Goal: Navigation & Orientation: Find specific page/section

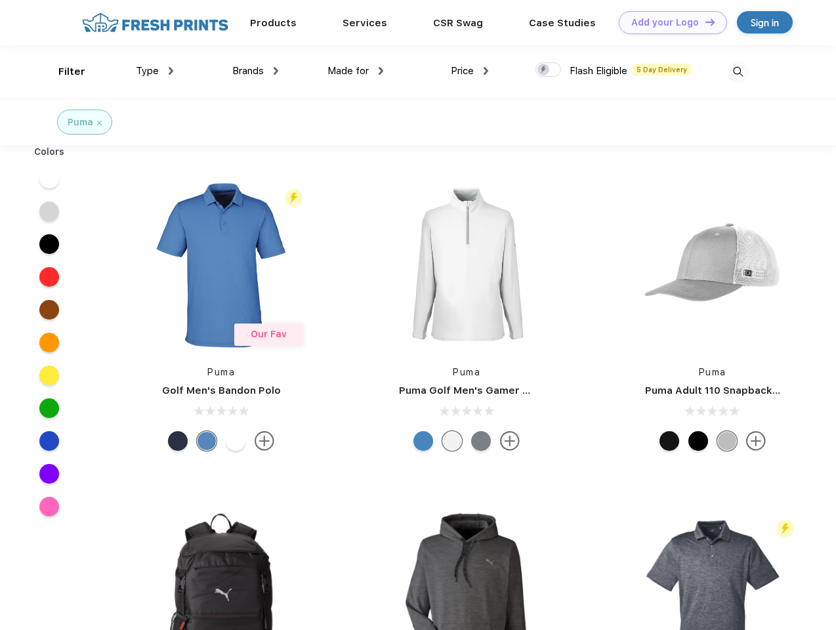
click at [668, 22] on link "Add your Logo Design Tool" at bounding box center [673, 22] width 108 height 23
click at [0, 0] on div "Design Tool" at bounding box center [0, 0] width 0 height 0
click at [704, 22] on link "Add your Logo Design Tool" at bounding box center [673, 22] width 108 height 23
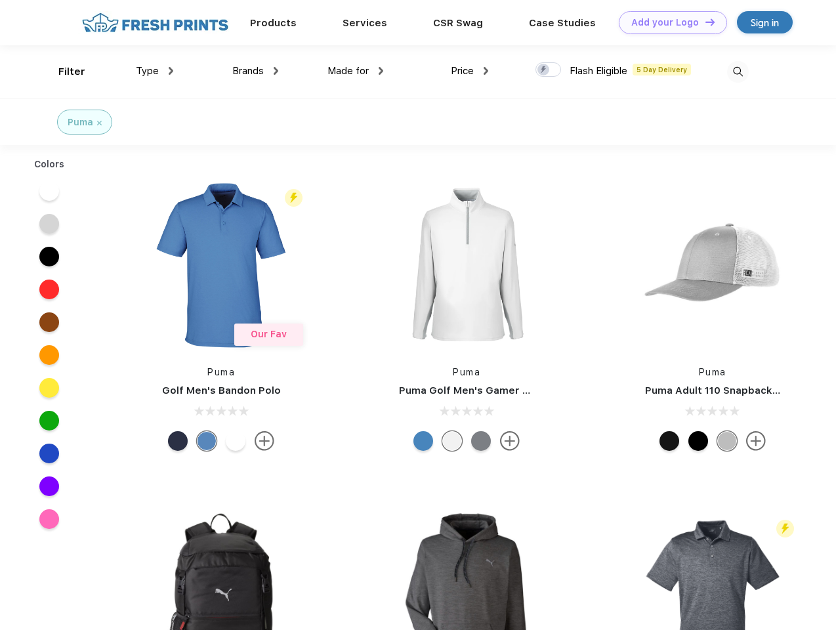
click at [63, 72] on div "Filter" at bounding box center [71, 71] width 27 height 15
click at [155, 71] on span "Type" at bounding box center [147, 71] width 23 height 12
click at [255, 71] on span "Brands" at bounding box center [247, 71] width 31 height 12
click at [356, 71] on span "Made for" at bounding box center [347, 71] width 41 height 12
click at [470, 71] on span "Price" at bounding box center [462, 71] width 23 height 12
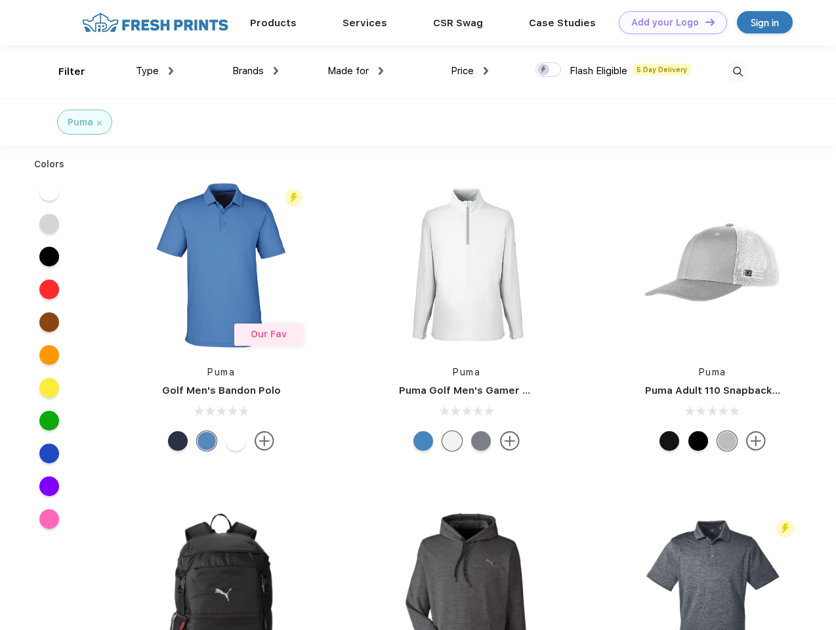
click at [549, 70] on div at bounding box center [548, 69] width 26 height 14
click at [544, 70] on input "checkbox" at bounding box center [539, 66] width 9 height 9
click at [738, 72] on img at bounding box center [738, 72] width 22 height 22
